Goal: Task Accomplishment & Management: Manage account settings

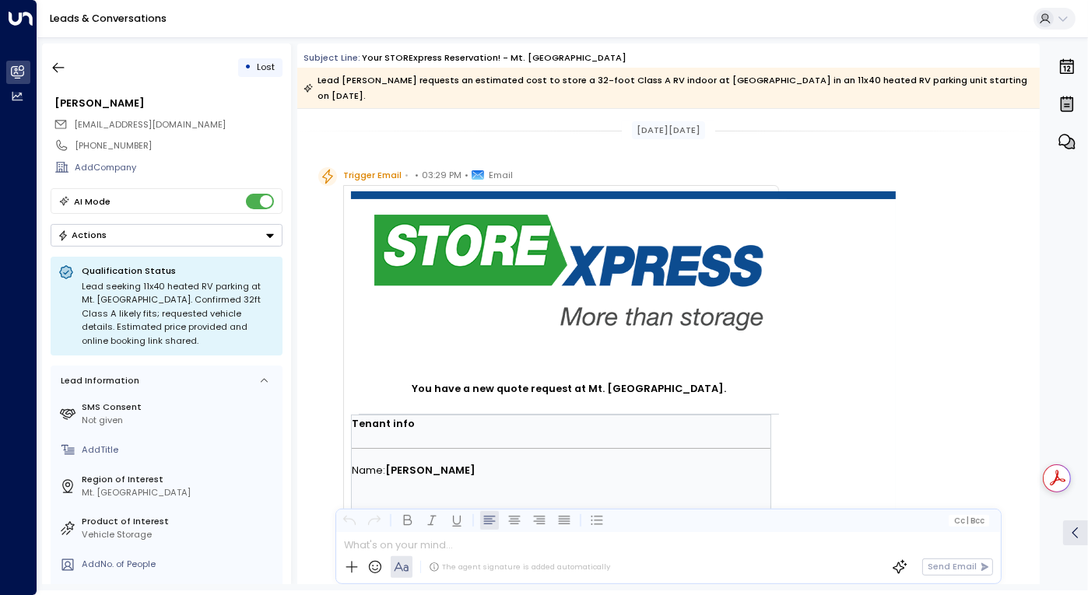
scroll to position [386, 0]
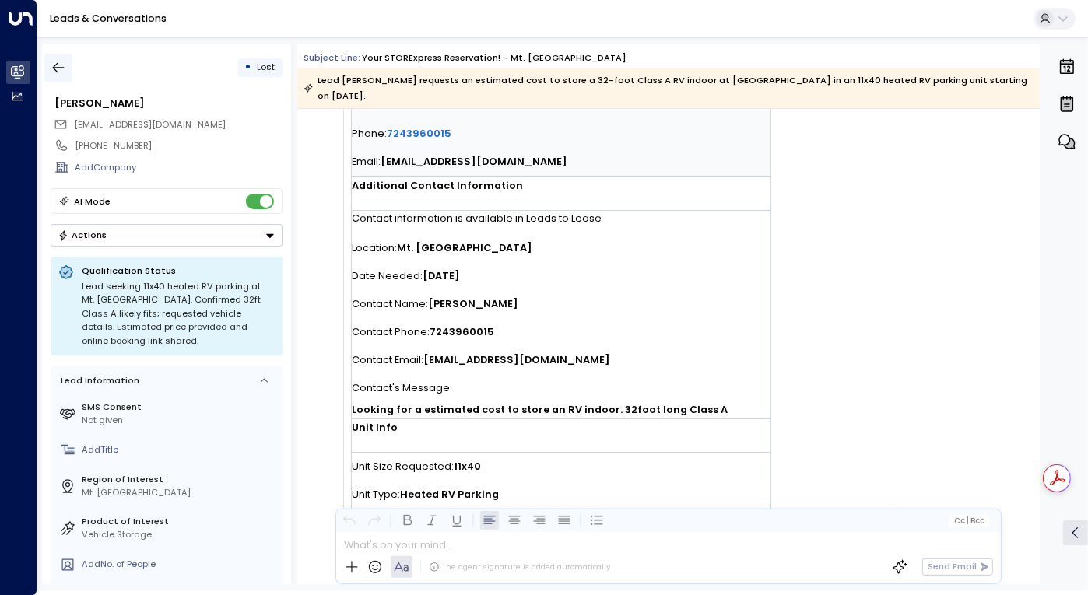
click at [51, 66] on icon "button" at bounding box center [59, 68] width 16 height 16
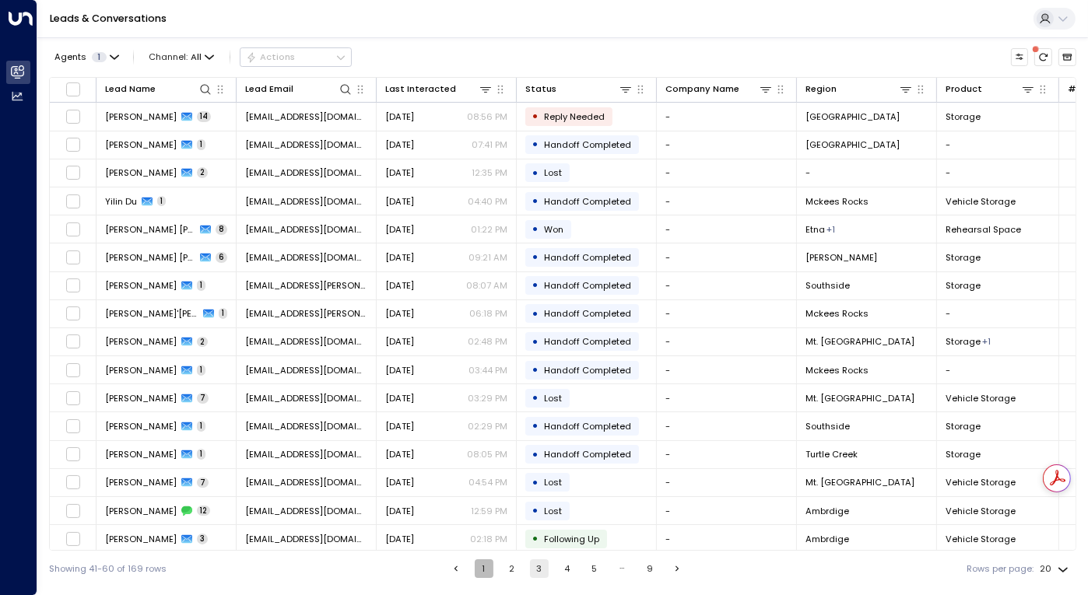
click at [478, 566] on button "1" at bounding box center [484, 568] width 19 height 19
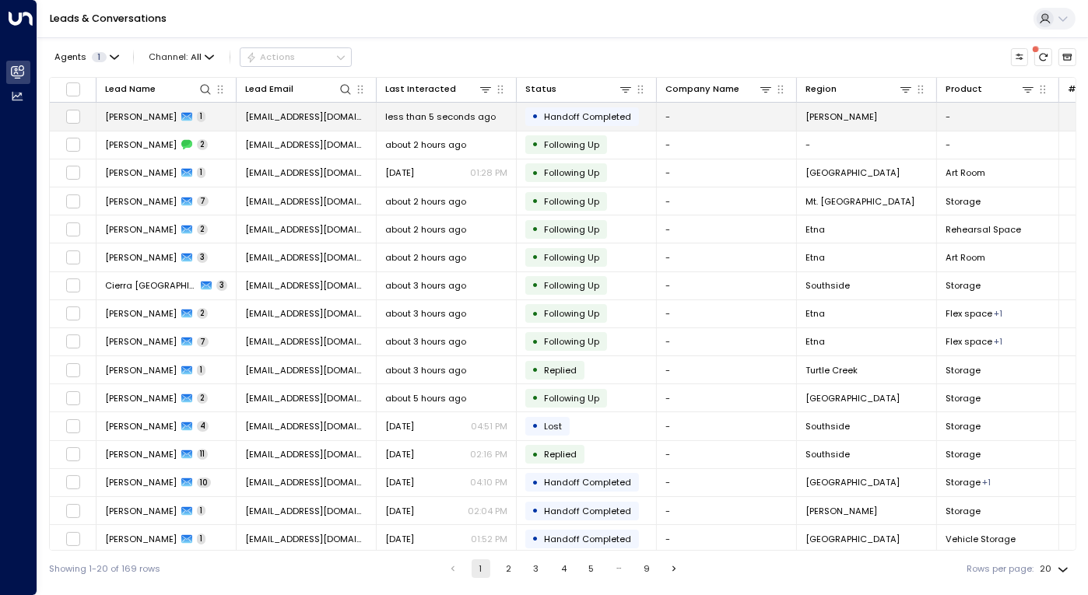
click at [652, 114] on td "• Handoff Completed" at bounding box center [587, 116] width 140 height 27
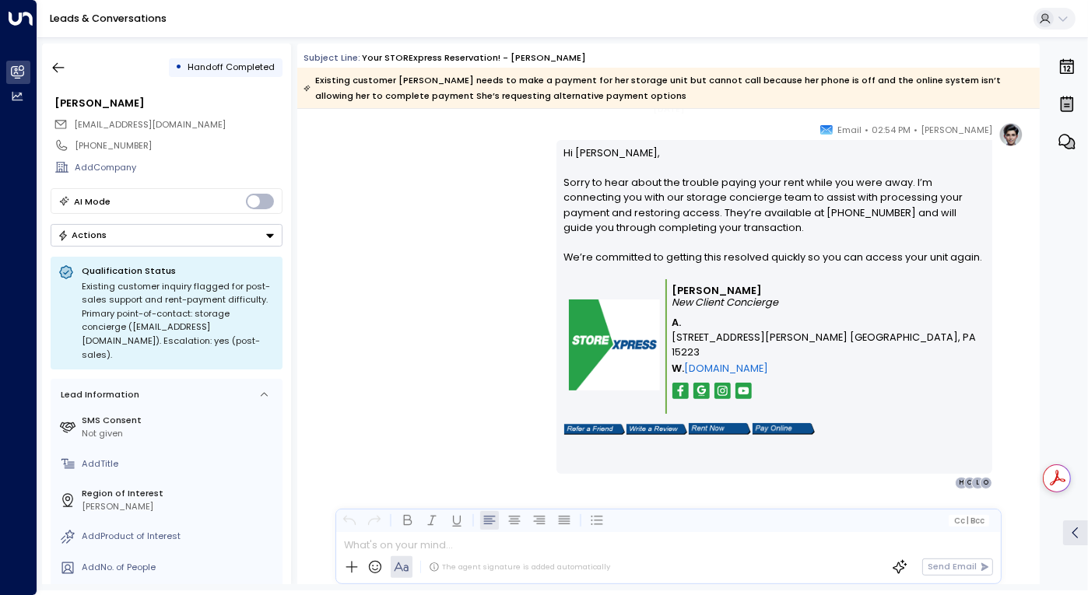
click at [450, 253] on div "[PERSON_NAME] • 02:54 PM • Email Hi [PERSON_NAME], Sorry to hear about the trou…" at bounding box center [669, 305] width 710 height 367
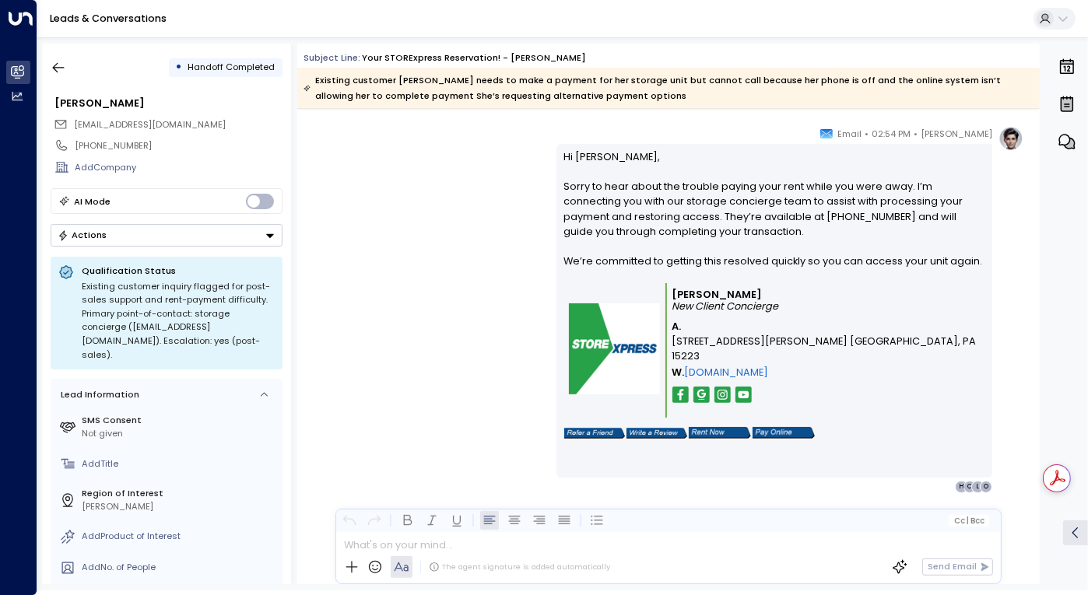
scroll to position [1004, 0]
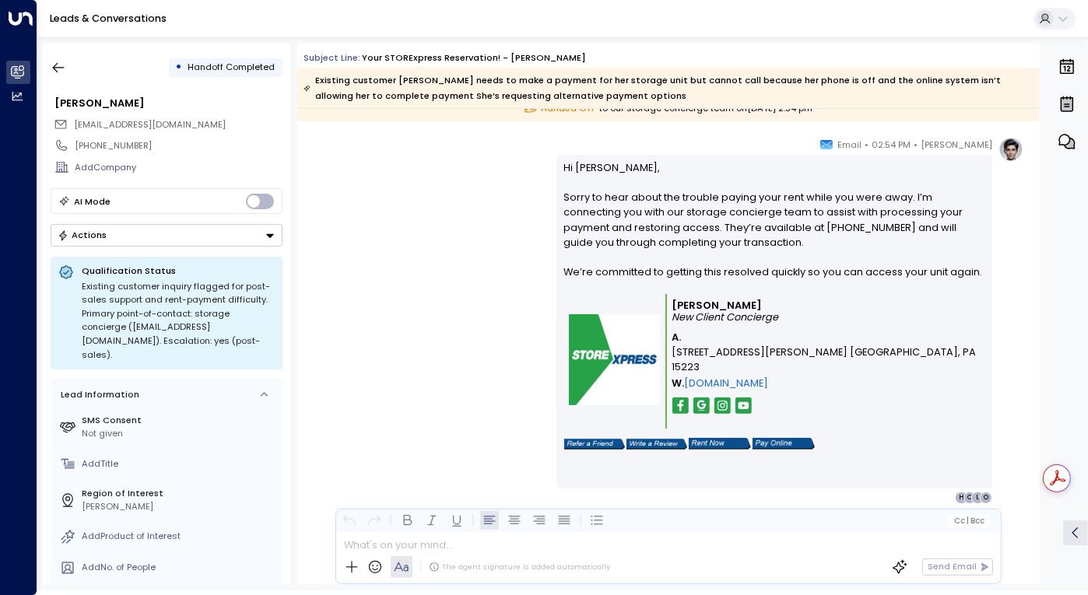
scroll to position [1004, 0]
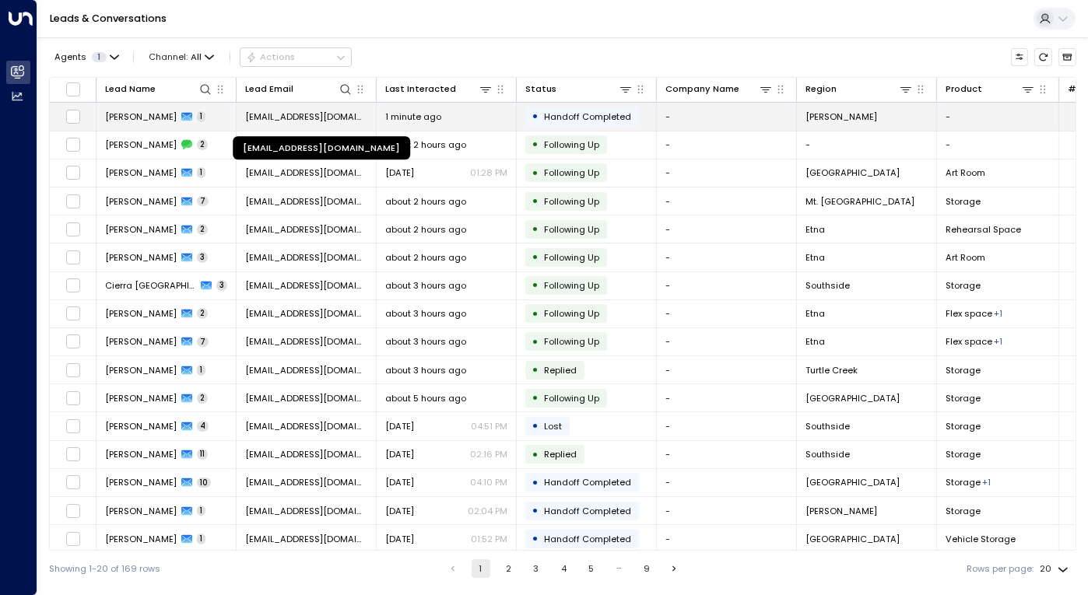
click at [247, 117] on span "[EMAIL_ADDRESS][DOMAIN_NAME]" at bounding box center [306, 116] width 122 height 12
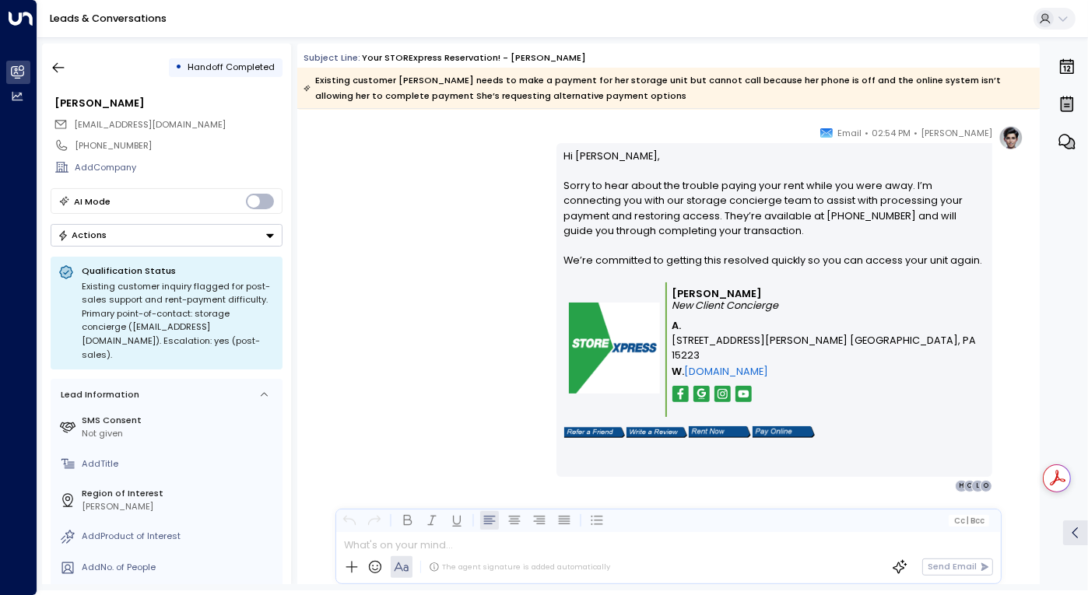
scroll to position [1004, 0]
